Goal: Task Accomplishment & Management: Manage account settings

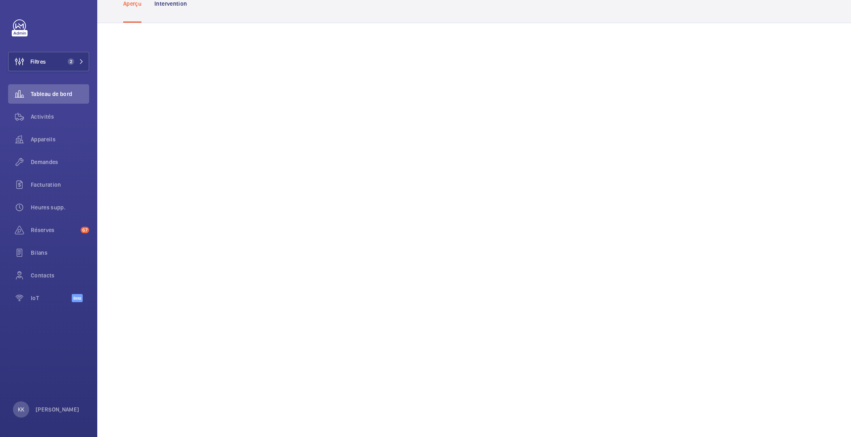
scroll to position [53, 0]
click at [34, 134] on div "Appareils" at bounding box center [48, 139] width 81 height 19
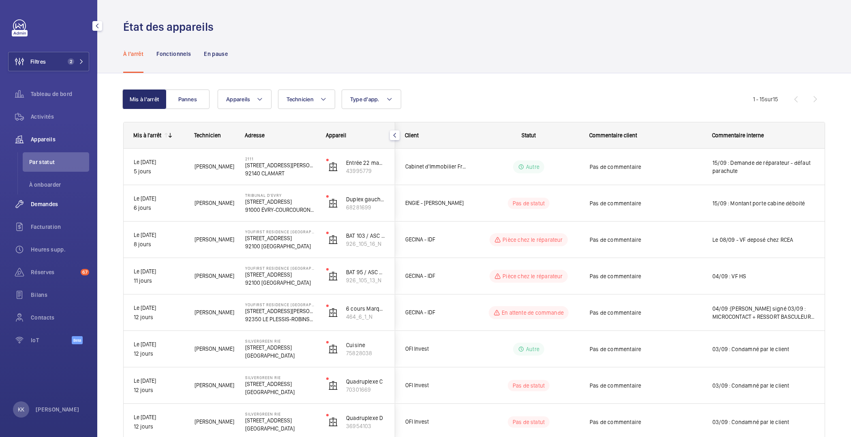
click at [43, 208] on span "Demandes" at bounding box center [60, 204] width 58 height 8
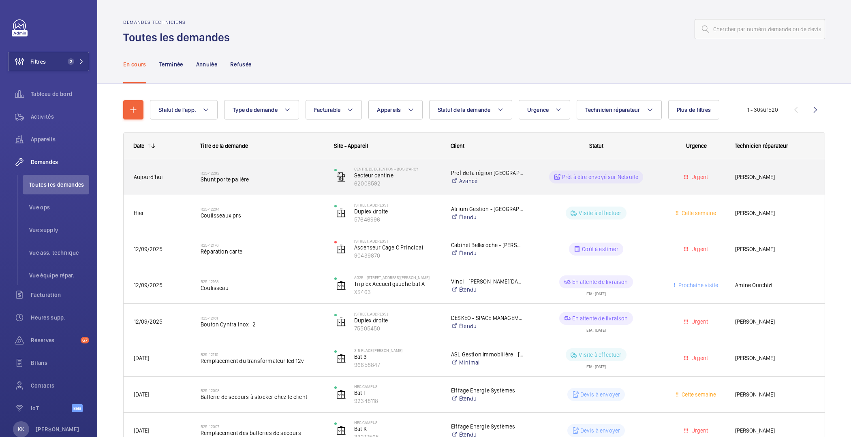
click at [288, 185] on div "R25-12282 Shunt porte palière" at bounding box center [261, 176] width 123 height 23
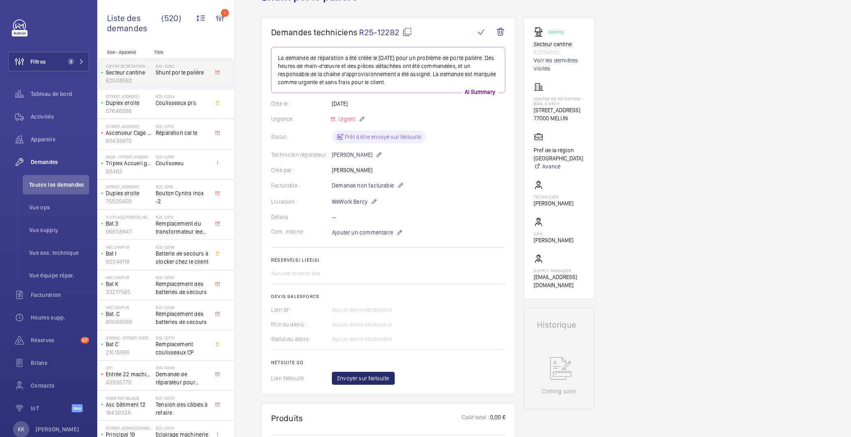
scroll to position [43, 0]
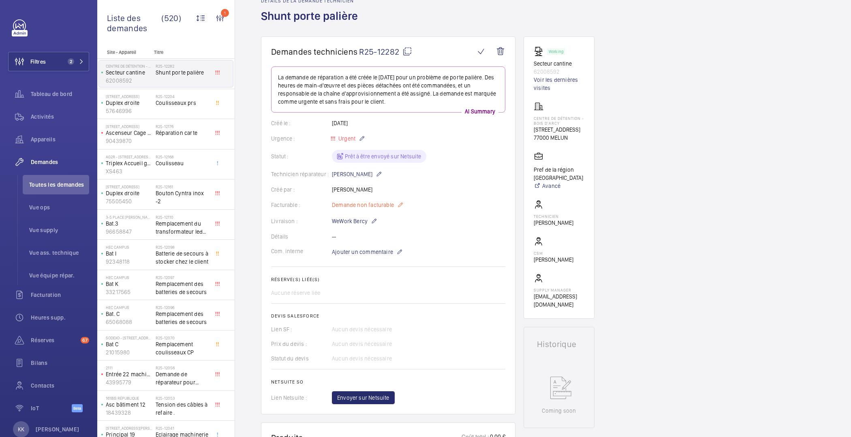
click at [398, 205] on mat-icon at bounding box center [400, 205] width 6 height 10
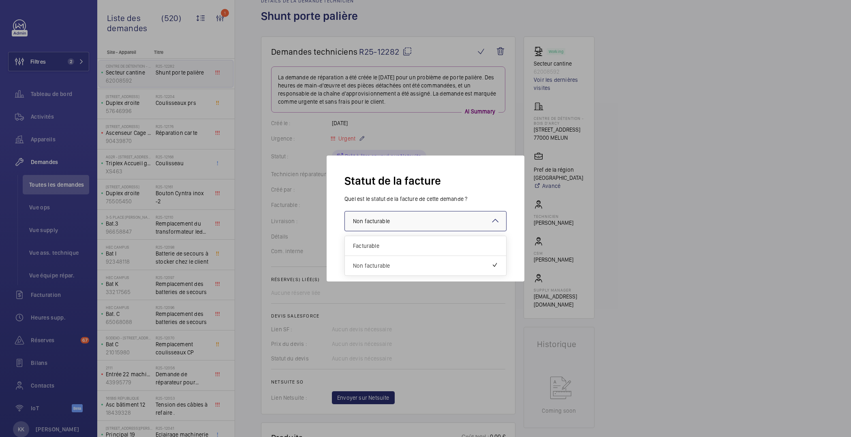
click at [403, 217] on div "× Non facturable" at bounding box center [381, 221] width 57 height 8
click at [393, 250] on div "Facturable" at bounding box center [425, 246] width 161 height 20
click at [481, 255] on button "Valider" at bounding box center [490, 253] width 34 height 19
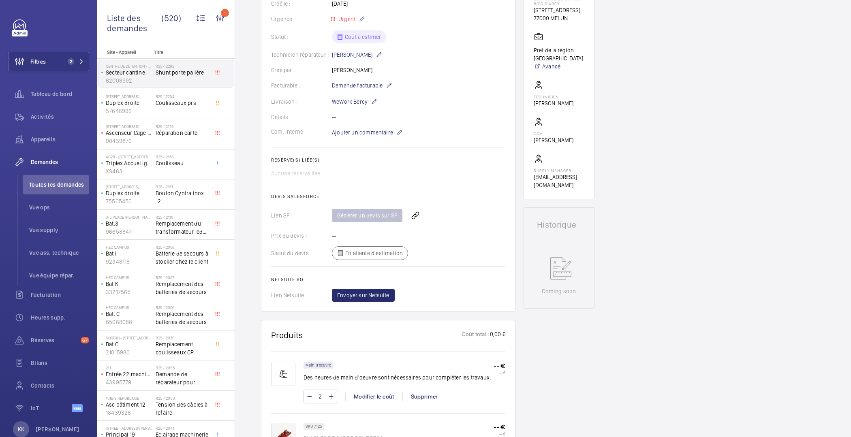
scroll to position [0, 0]
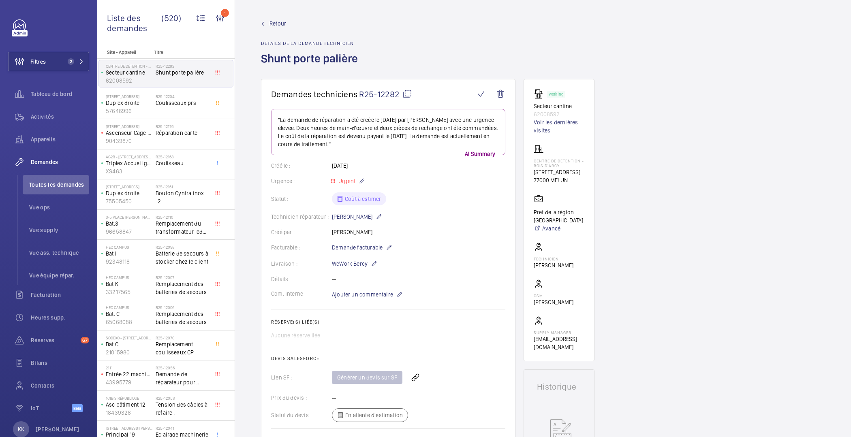
click at [273, 21] on span "Retour" at bounding box center [277, 23] width 17 height 8
